Goal: Task Accomplishment & Management: Manage account settings

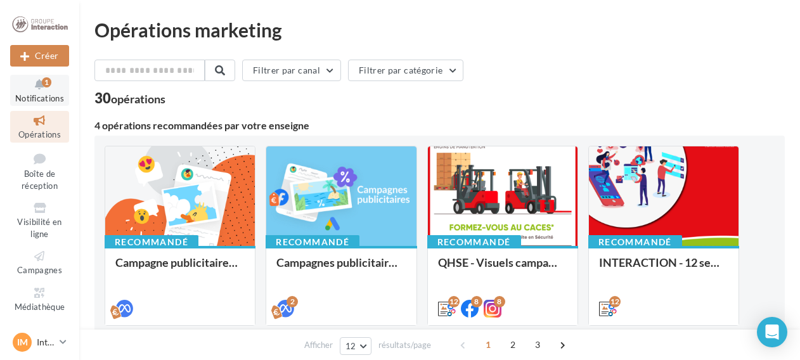
click at [29, 85] on icon at bounding box center [39, 84] width 51 height 15
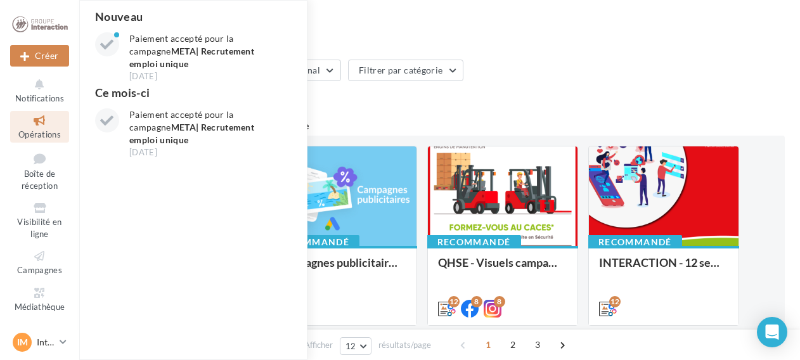
click at [525, 81] on div "Filtrer par canal Filtrer par catégorie" at bounding box center [439, 73] width 691 height 27
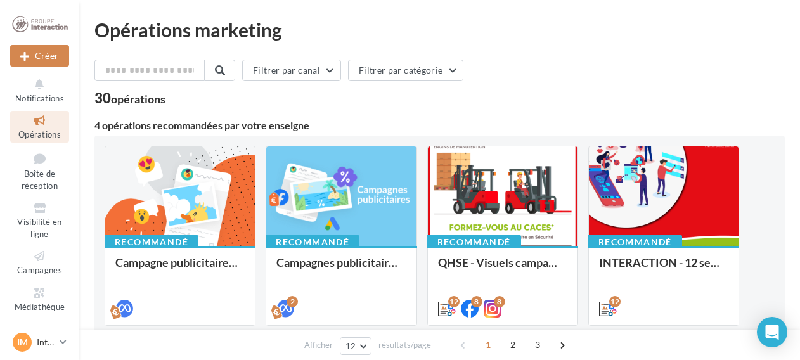
scroll to position [63, 0]
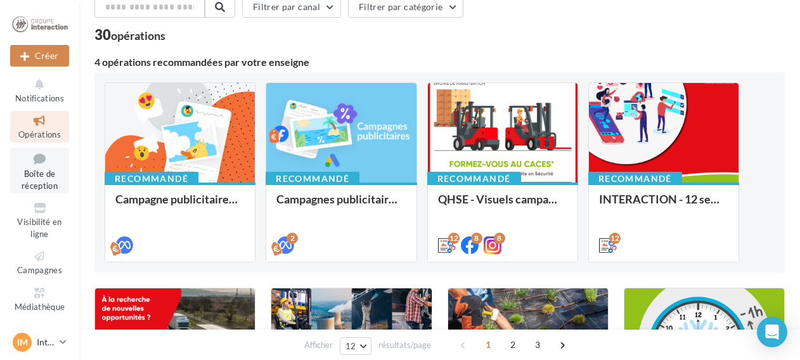
click at [20, 165] on icon at bounding box center [39, 158] width 51 height 17
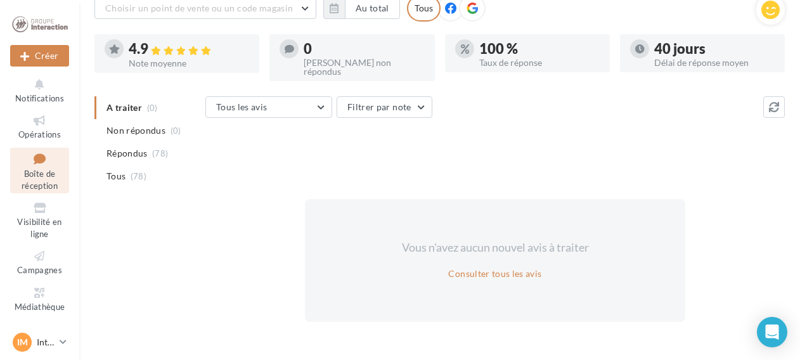
scroll to position [22, 0]
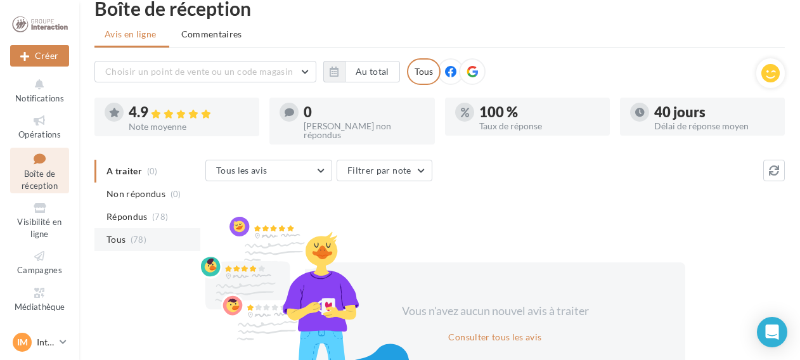
click at [151, 228] on li "Tous (78)" at bounding box center [147, 239] width 106 height 23
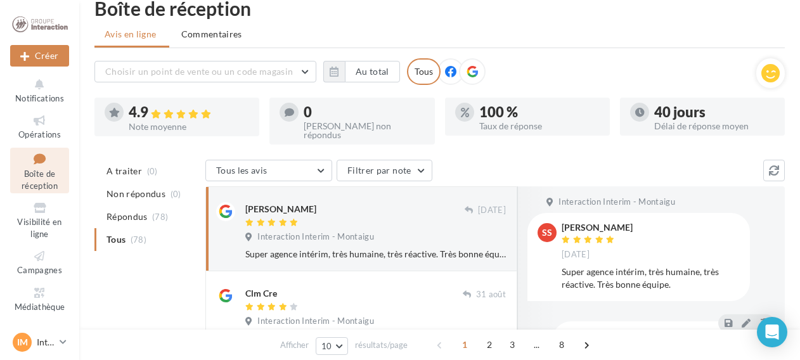
click at [455, 248] on div "Super agence intérim, très humaine, très réactive. Très bonne équipe." at bounding box center [375, 254] width 261 height 13
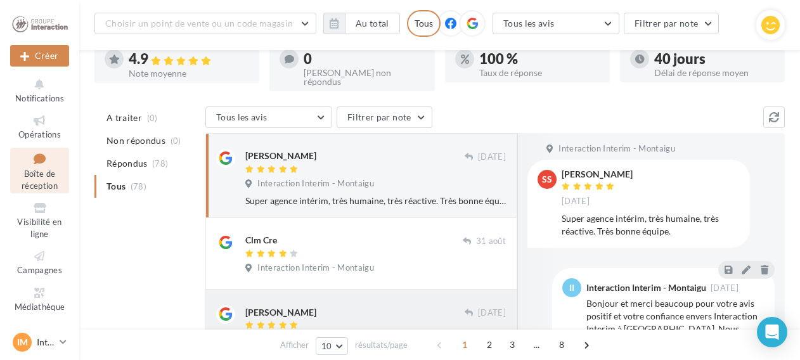
scroll to position [148, 0]
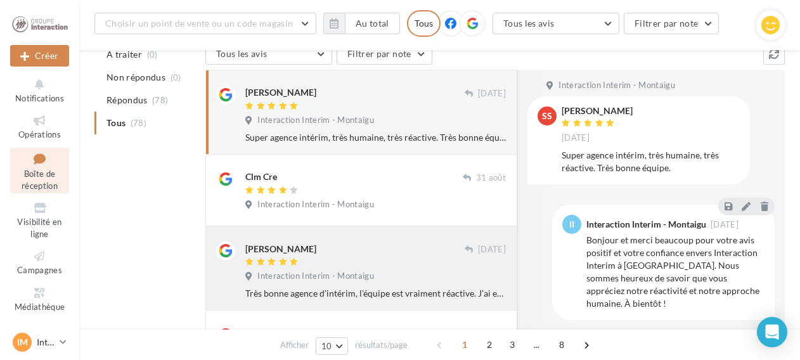
click at [397, 259] on div at bounding box center [354, 263] width 219 height 11
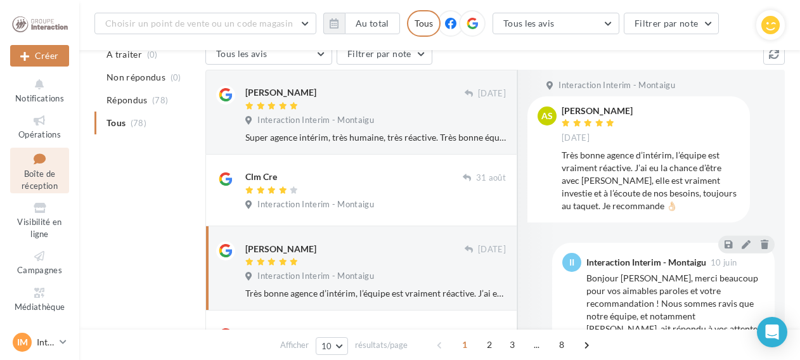
scroll to position [212, 0]
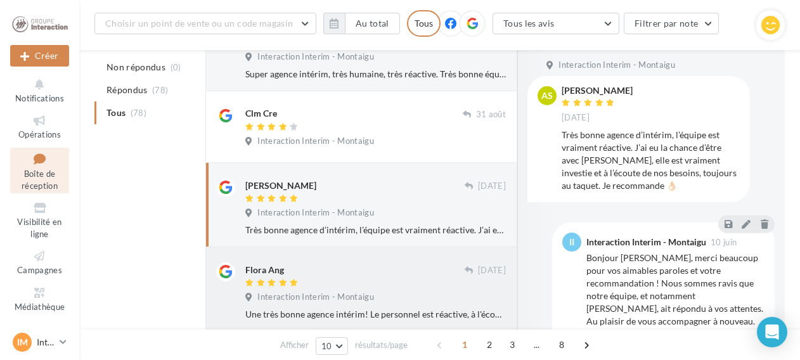
click at [393, 279] on div at bounding box center [354, 284] width 219 height 11
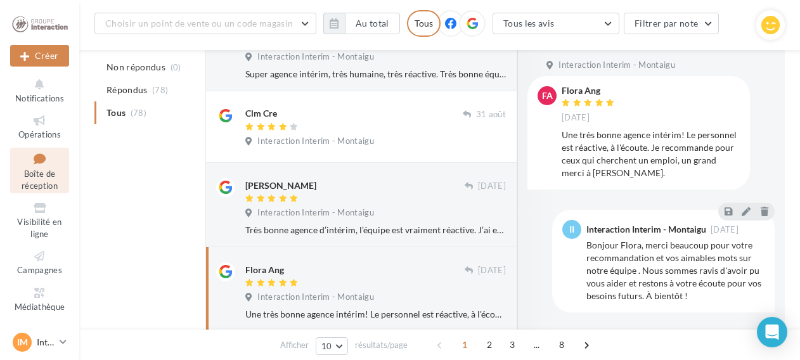
scroll to position [275, 0]
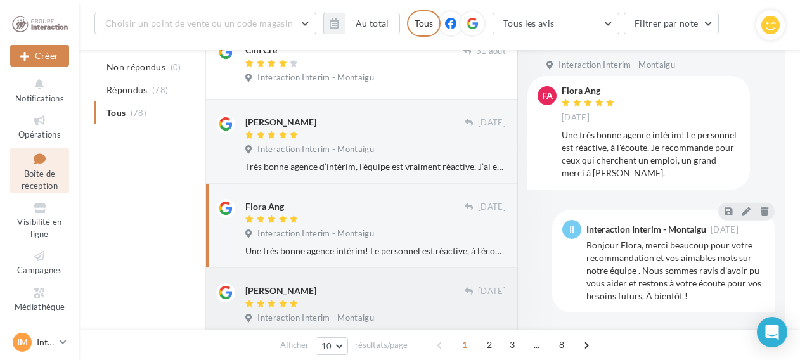
click at [383, 294] on div "[PERSON_NAME]" at bounding box center [354, 296] width 219 height 27
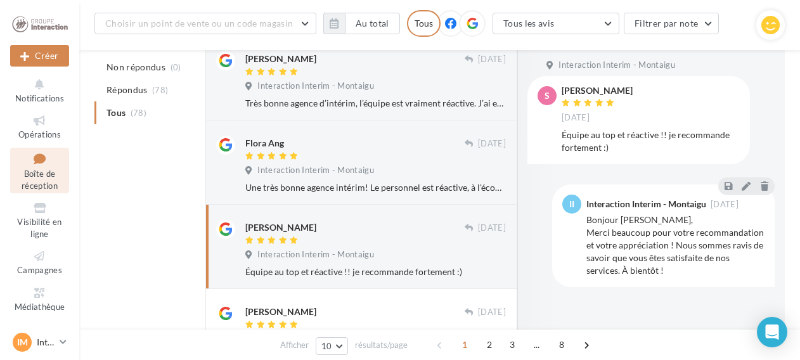
scroll to position [402, 0]
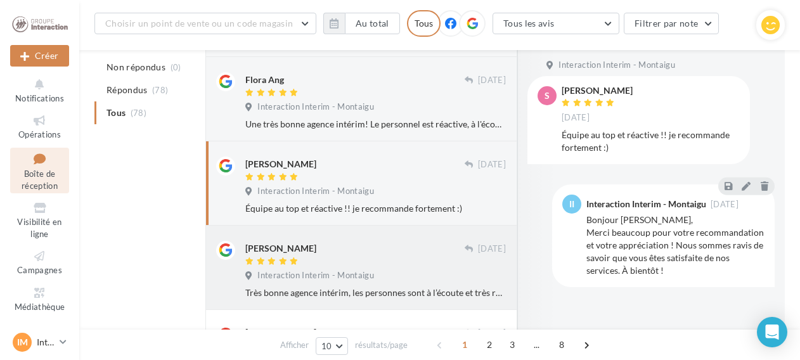
click at [398, 257] on div at bounding box center [354, 262] width 219 height 11
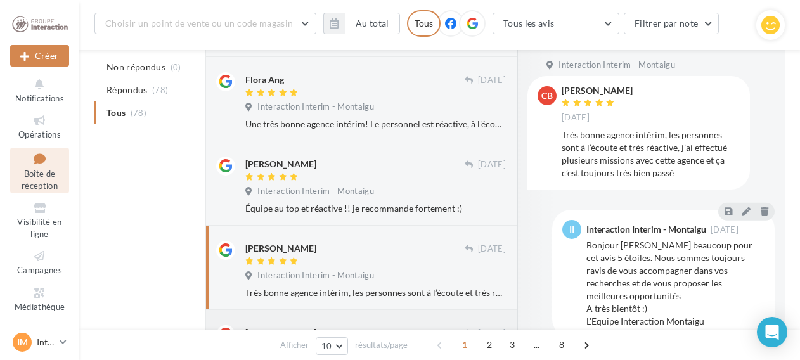
scroll to position [465, 0]
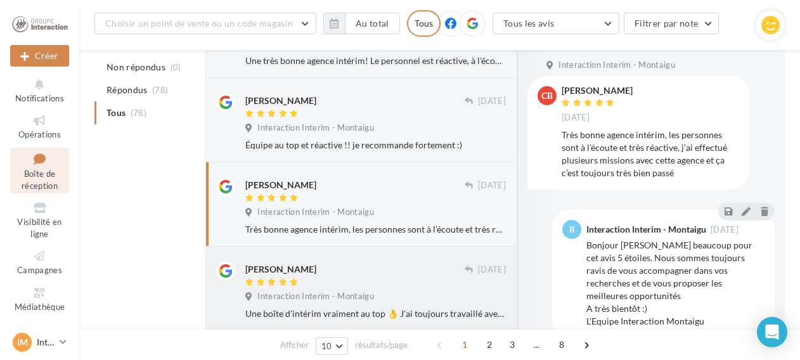
click at [390, 278] on div at bounding box center [354, 283] width 219 height 11
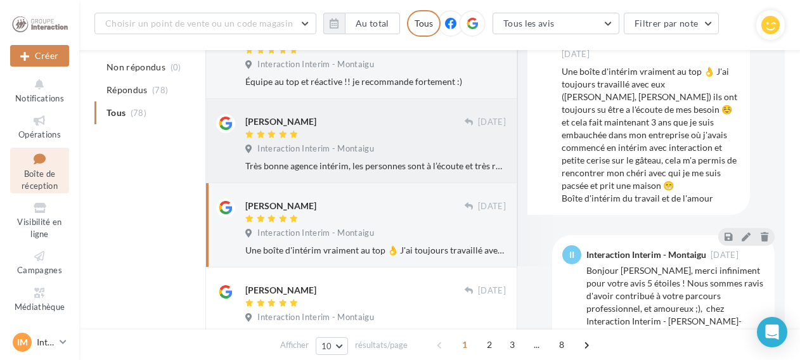
scroll to position [592, 0]
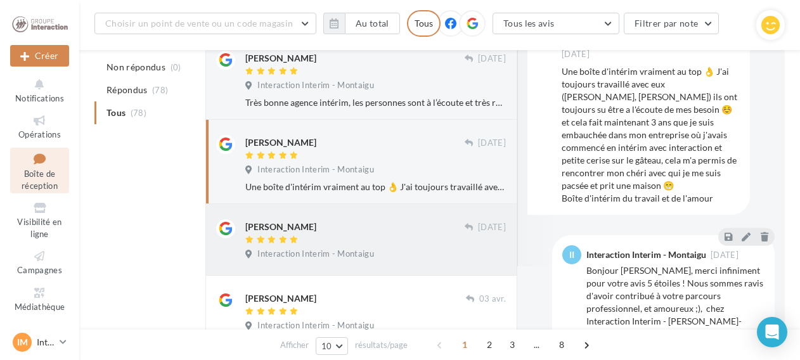
click at [415, 240] on div "[PERSON_NAME] [DATE] Interaction Interim - [GEOGRAPHIC_DATA]" at bounding box center [375, 242] width 261 height 46
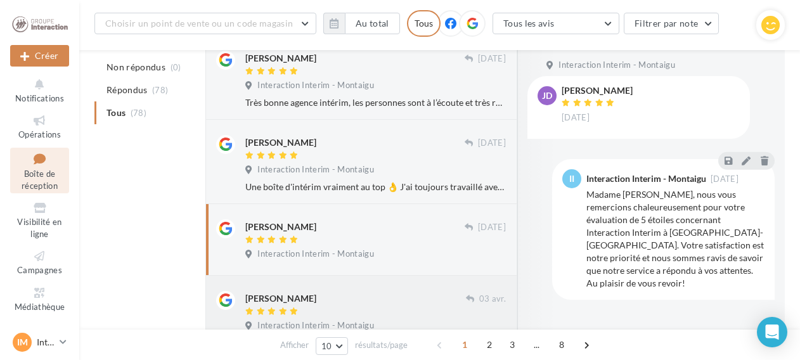
click at [391, 294] on div "[PERSON_NAME]" at bounding box center [355, 297] width 221 height 13
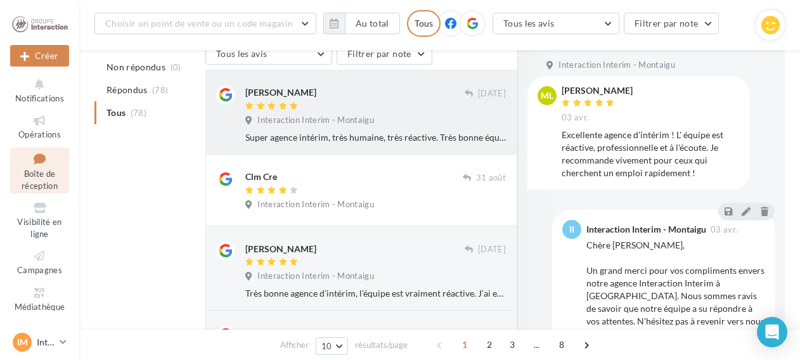
scroll to position [0, 0]
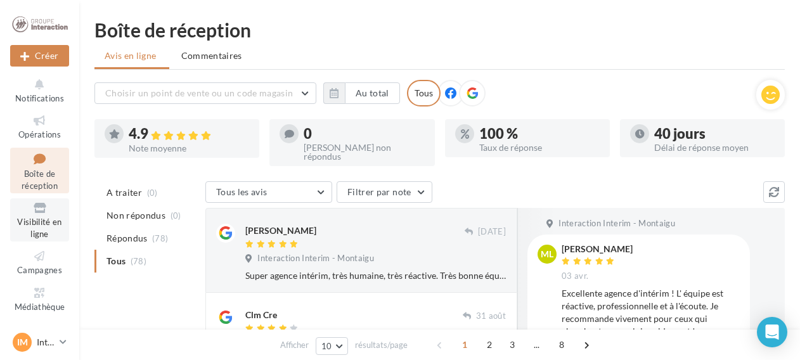
click at [36, 223] on span "Visibilité en ligne" at bounding box center [39, 228] width 44 height 22
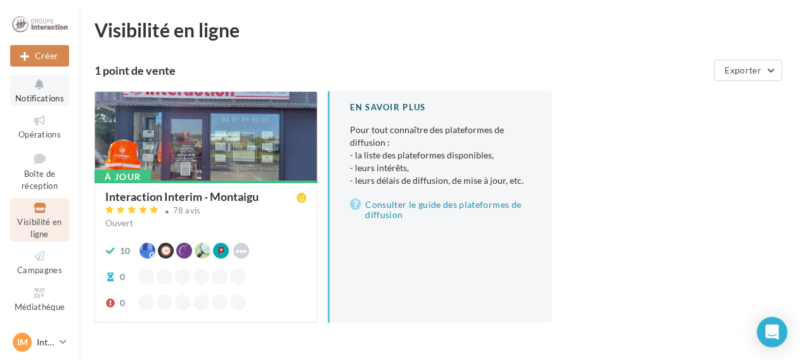
click at [39, 94] on span "Notifications" at bounding box center [39, 98] width 49 height 10
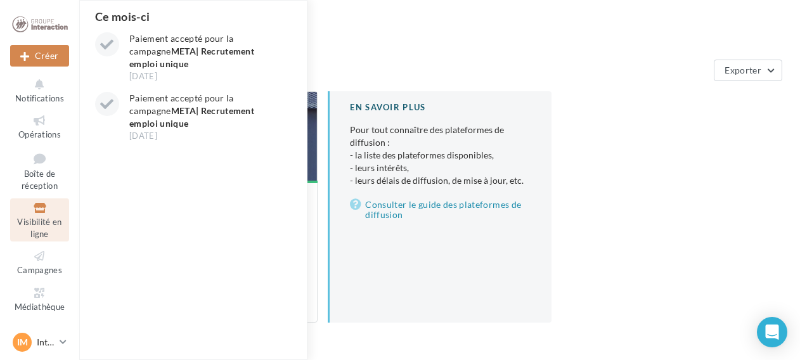
click at [495, 56] on div "Visibilité en ligne 1 point de vente Exporter À jour Interaction Interim - Mont…" at bounding box center [439, 181] width 691 height 323
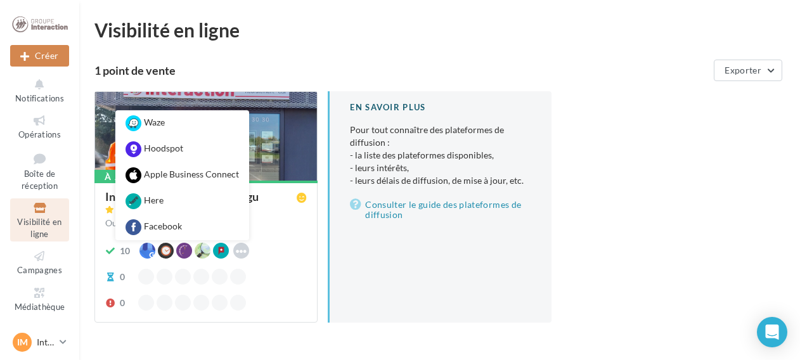
click at [241, 250] on icon at bounding box center [241, 250] width 11 height 11
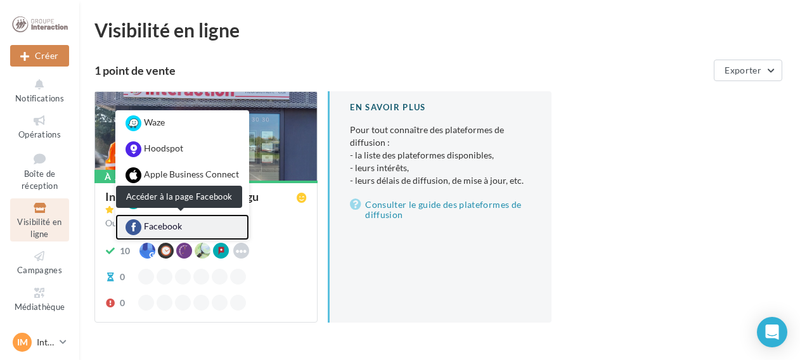
click at [223, 225] on link "Facebook" at bounding box center [182, 227] width 134 height 26
